Goal: Obtain resource: Obtain resource

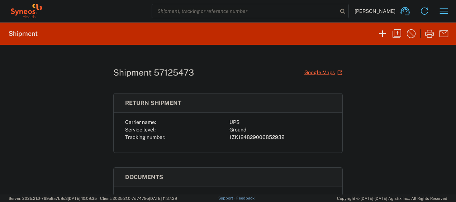
scroll to position [89, 0]
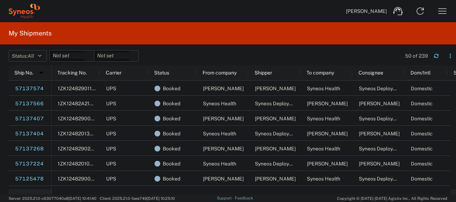
drag, startPoint x: 73, startPoint y: 31, endPoint x: 94, endPoint y: 54, distance: 30.7
click at [94, 54] on agx-user-shipments "My Shipments Status: All Active All Approved Booked Canceled Delivered Denied N…" at bounding box center [228, 108] width 456 height 172
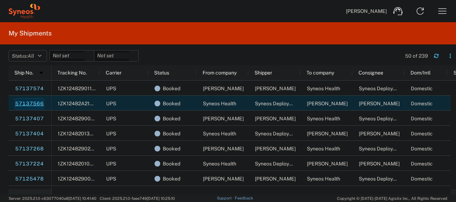
click at [32, 101] on link "57137566" at bounding box center [29, 103] width 29 height 11
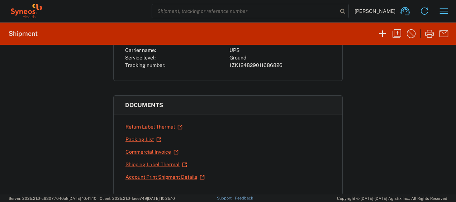
scroll to position [72, 0]
click at [163, 125] on link "Return Label Thermal" at bounding box center [154, 126] width 58 height 13
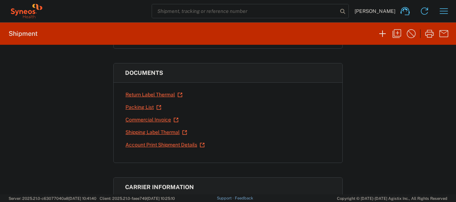
scroll to position [105, 0]
drag, startPoint x: 145, startPoint y: 126, endPoint x: 136, endPoint y: 131, distance: 10.4
click at [136, 131] on link "Shipping Label Thermal" at bounding box center [156, 132] width 62 height 13
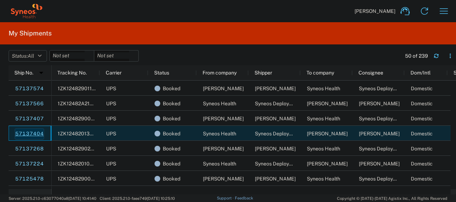
click at [23, 133] on link "57137404" at bounding box center [29, 133] width 29 height 11
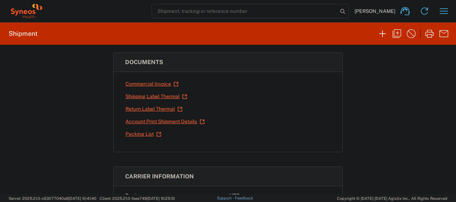
scroll to position [119, 0]
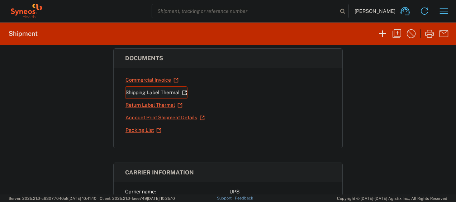
click at [146, 94] on link "Shipping Label Thermal" at bounding box center [156, 92] width 62 height 13
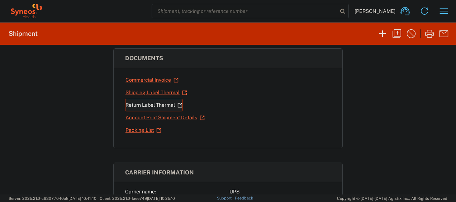
click at [138, 102] on link "Return Label Thermal" at bounding box center [154, 105] width 58 height 13
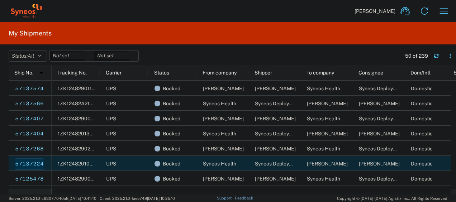
click at [34, 162] on link "57137224" at bounding box center [29, 163] width 29 height 11
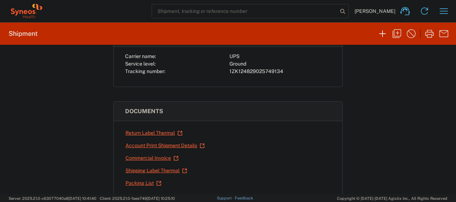
scroll to position [66, 0]
click at [152, 133] on link "Return Label Thermal" at bounding box center [154, 133] width 58 height 13
click at [146, 165] on link "Shipping Label Thermal" at bounding box center [156, 170] width 62 height 13
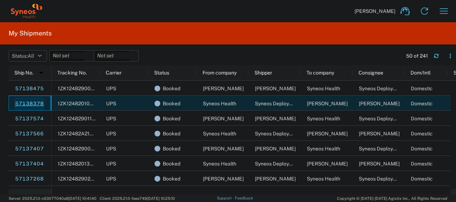
click at [31, 101] on link "57138378" at bounding box center [29, 103] width 29 height 11
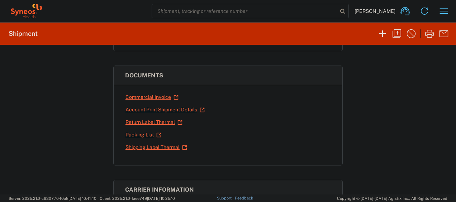
scroll to position [102, 0]
click at [148, 146] on link "Shipping Label Thermal" at bounding box center [156, 147] width 62 height 13
click at [152, 119] on link "Return Label Thermal" at bounding box center [154, 122] width 58 height 13
